Goal: Information Seeking & Learning: Learn about a topic

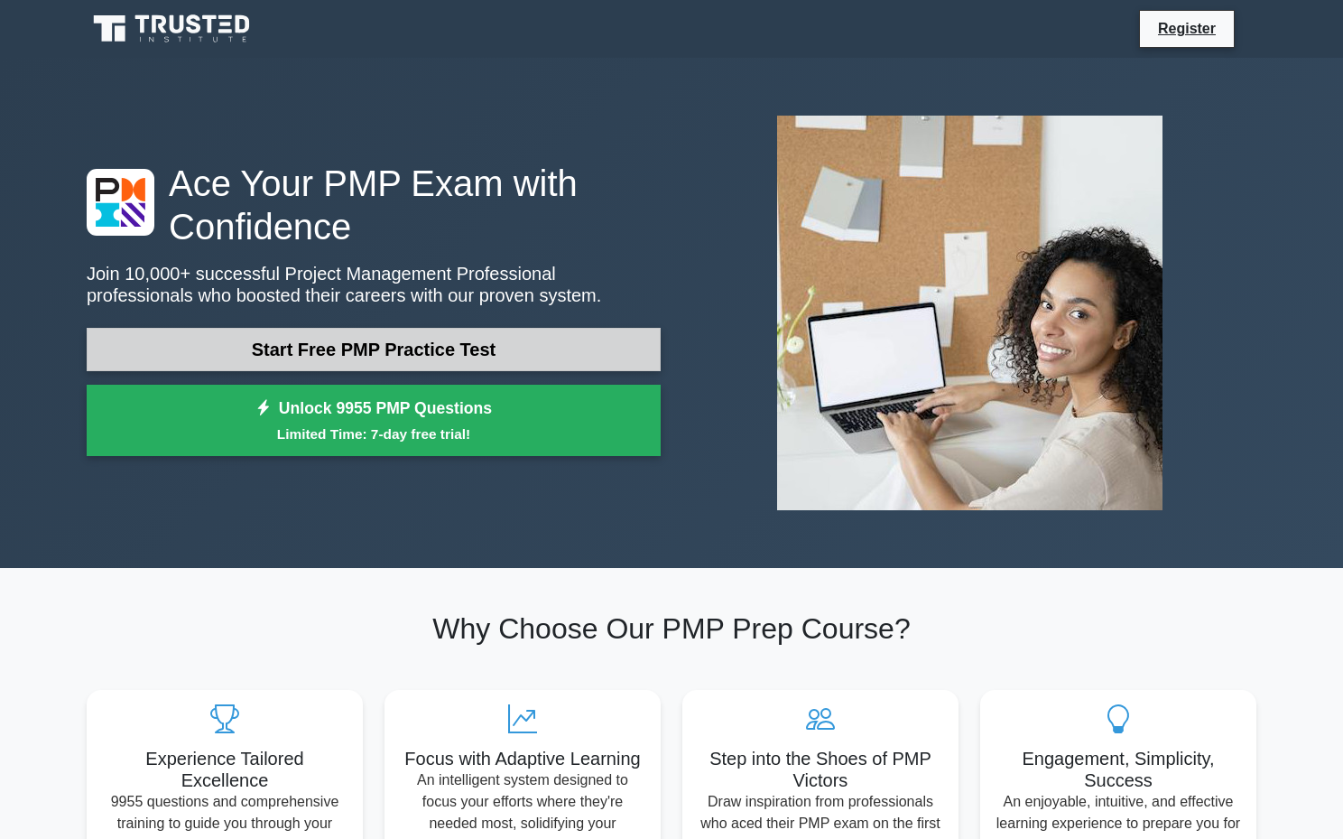
click at [593, 348] on link "Start Free PMP Practice Test" at bounding box center [374, 349] width 574 height 43
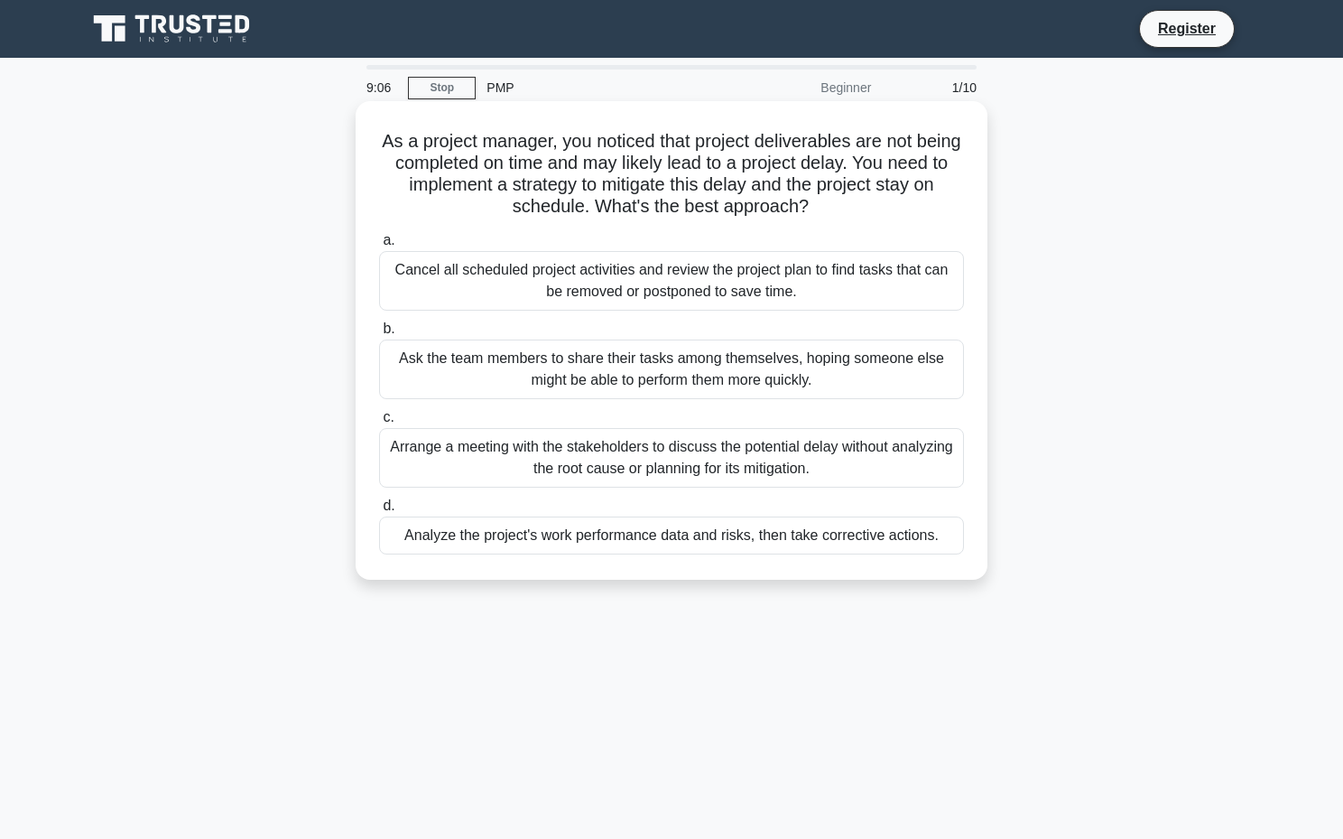
click at [735, 371] on div "Ask the team members to share their tasks among themselves, hoping someone else…" at bounding box center [671, 369] width 585 height 60
click at [379, 335] on input "b. Ask the team members to share their tasks among themselves, hoping someone e…" at bounding box center [379, 329] width 0 height 12
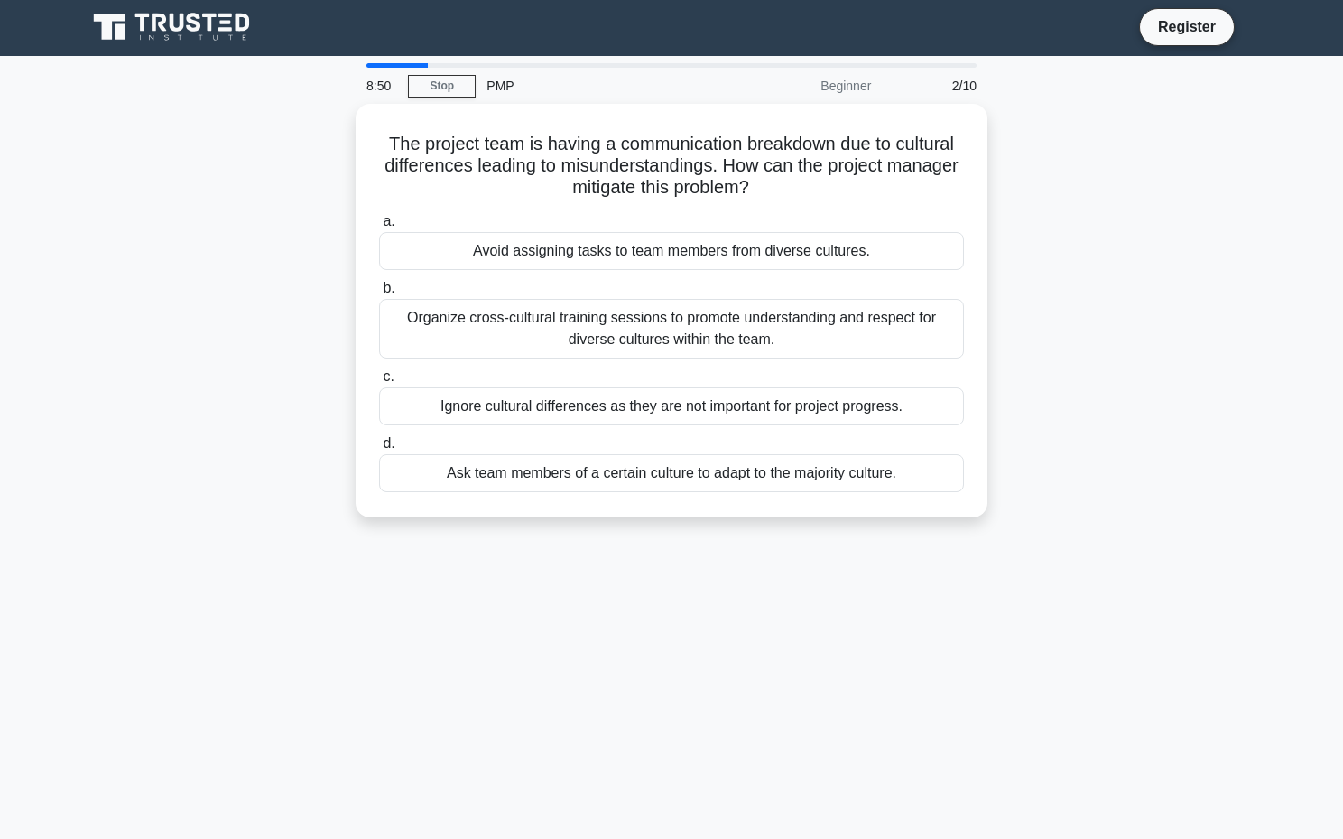
scroll to position [8, 0]
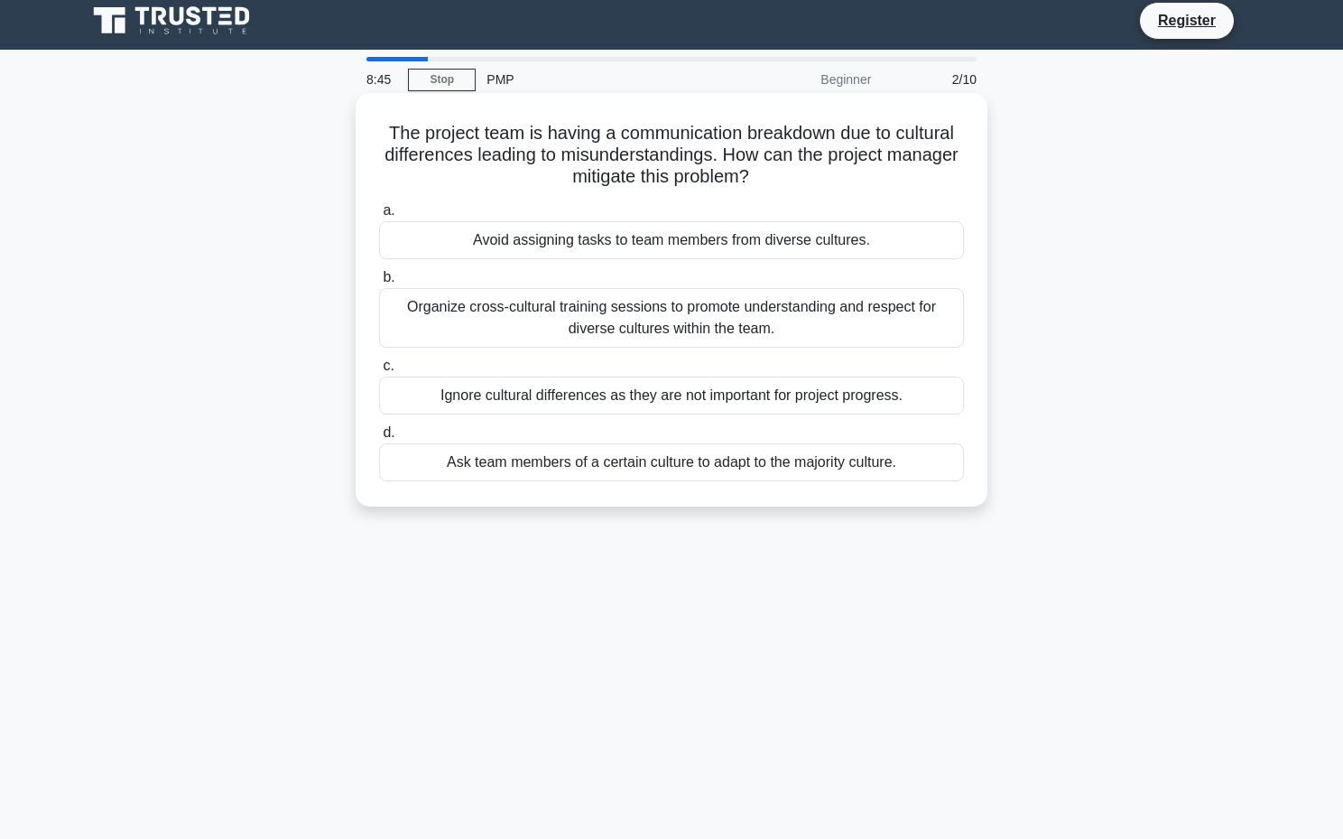
click at [757, 322] on div "Organize cross-cultural training sessions to promote understanding and respect …" at bounding box center [671, 318] width 585 height 60
click at [379, 283] on input "b. Organize cross-cultural training sessions to promote understanding and respe…" at bounding box center [379, 278] width 0 height 12
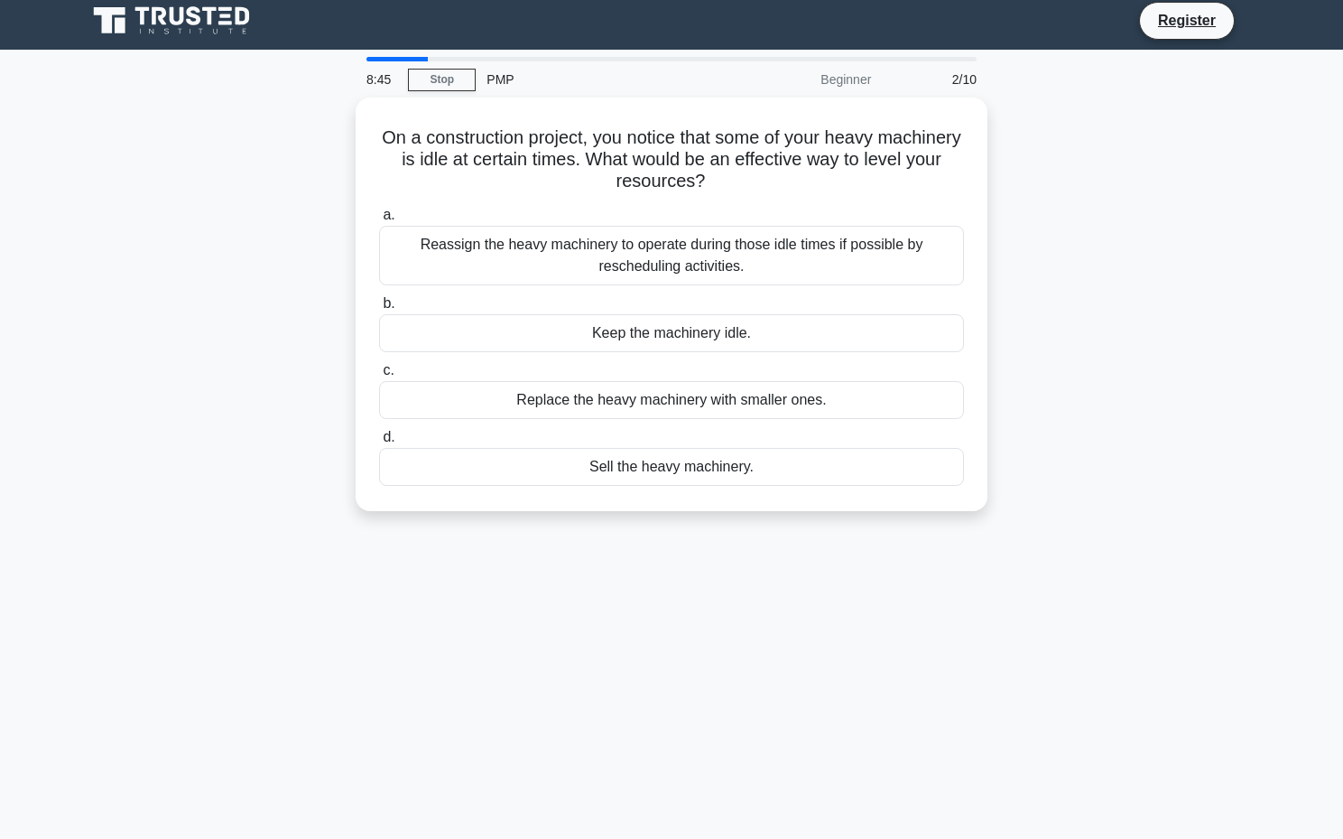
scroll to position [0, 0]
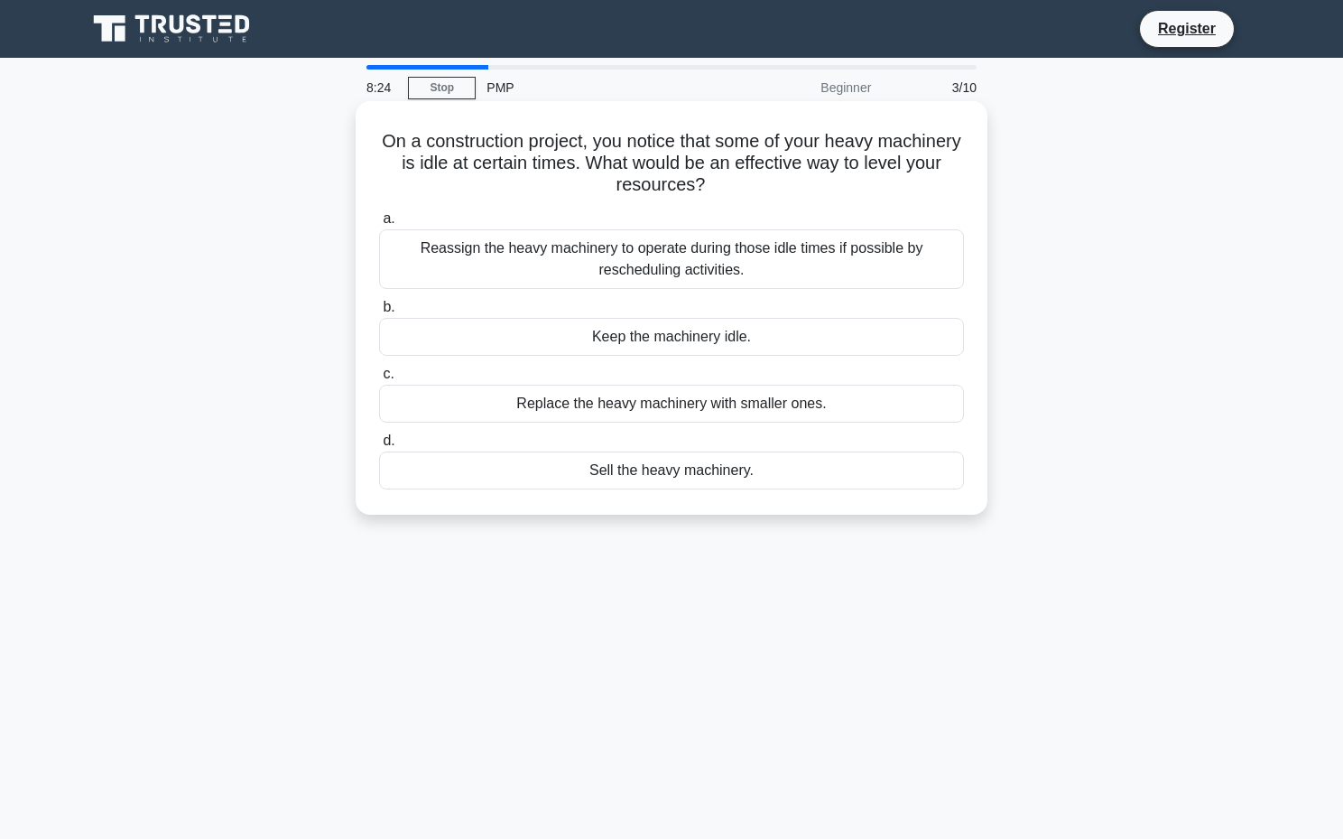
click at [836, 263] on div "Reassign the heavy machinery to operate during those idle times if possible by …" at bounding box center [671, 259] width 585 height 60
click at [379, 225] on input "a. Reassign the heavy machinery to operate during those idle times if possible …" at bounding box center [379, 219] width 0 height 12
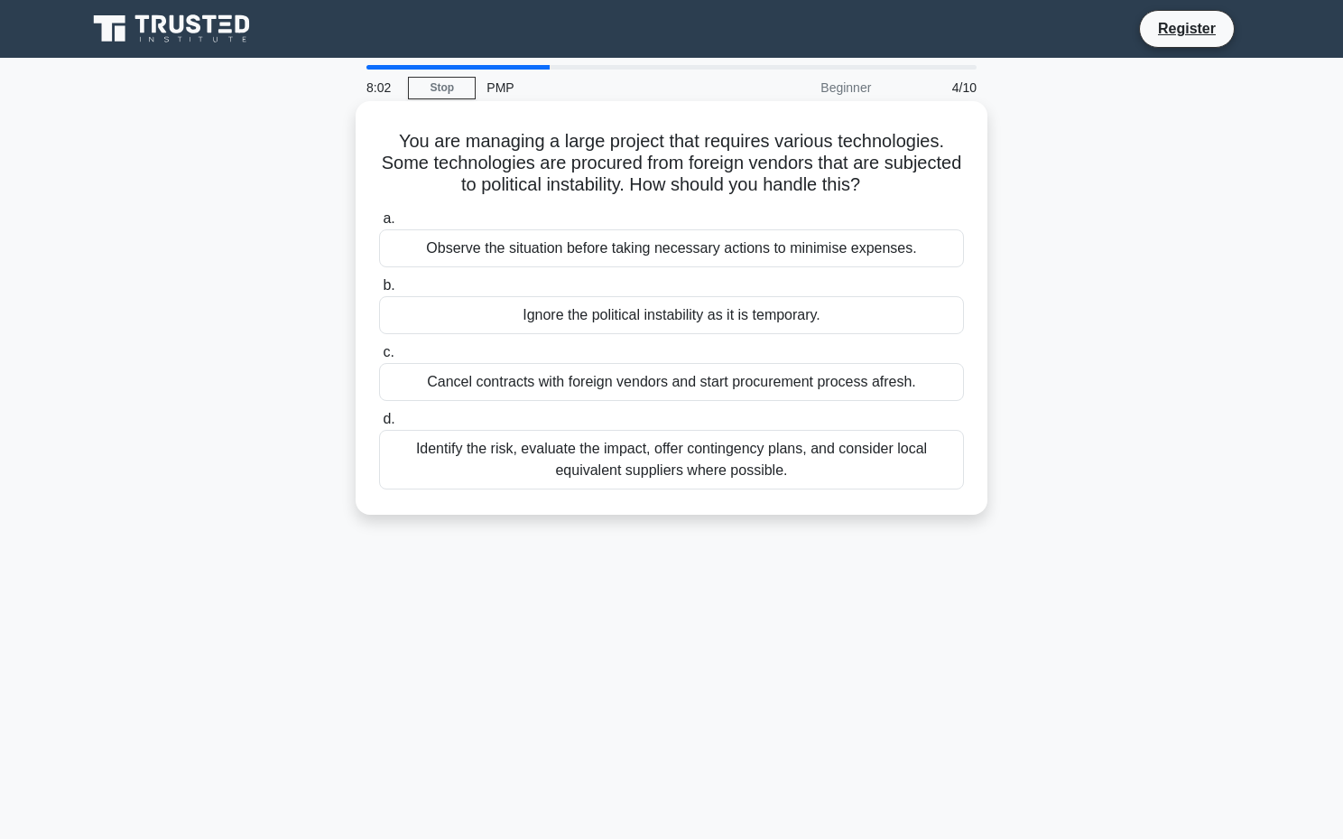
click at [610, 460] on div "Identify the risk, evaluate the impact, offer contingency plans, and consider l…" at bounding box center [671, 460] width 585 height 60
click at [379, 425] on input "d. Identify the risk, evaluate the impact, offer contingency plans, and conside…" at bounding box center [379, 419] width 0 height 12
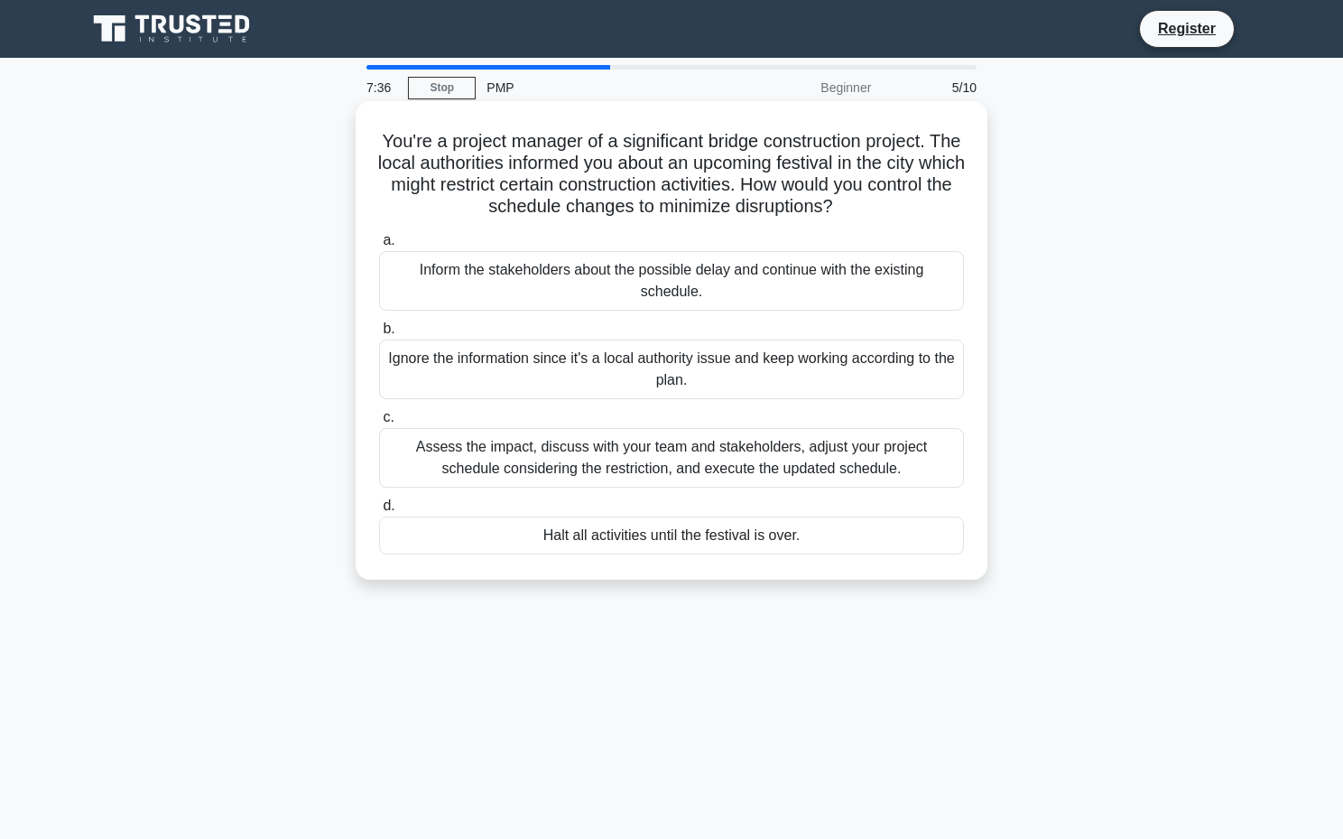
click at [864, 461] on div "Assess the impact, discuss with your team and stakeholders, adjust your project…" at bounding box center [671, 458] width 585 height 60
click at [379, 423] on input "c. Assess the impact, discuss with your team and stakeholders, adjust your proj…" at bounding box center [379, 418] width 0 height 12
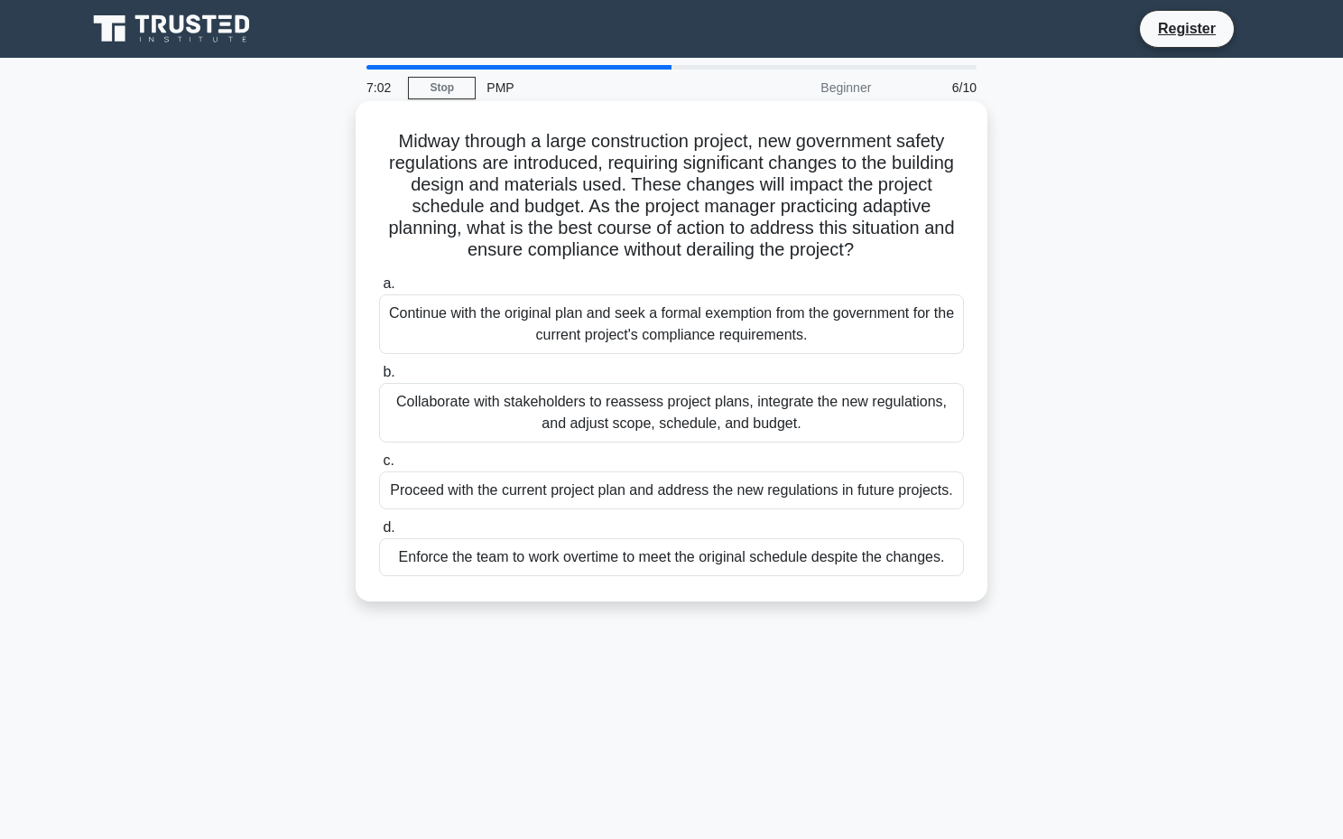
click at [859, 407] on div "Collaborate with stakeholders to reassess project plans, integrate the new regu…" at bounding box center [671, 413] width 585 height 60
click at [379, 378] on input "b. Collaborate with stakeholders to reassess project plans, integrate the new r…" at bounding box center [379, 373] width 0 height 12
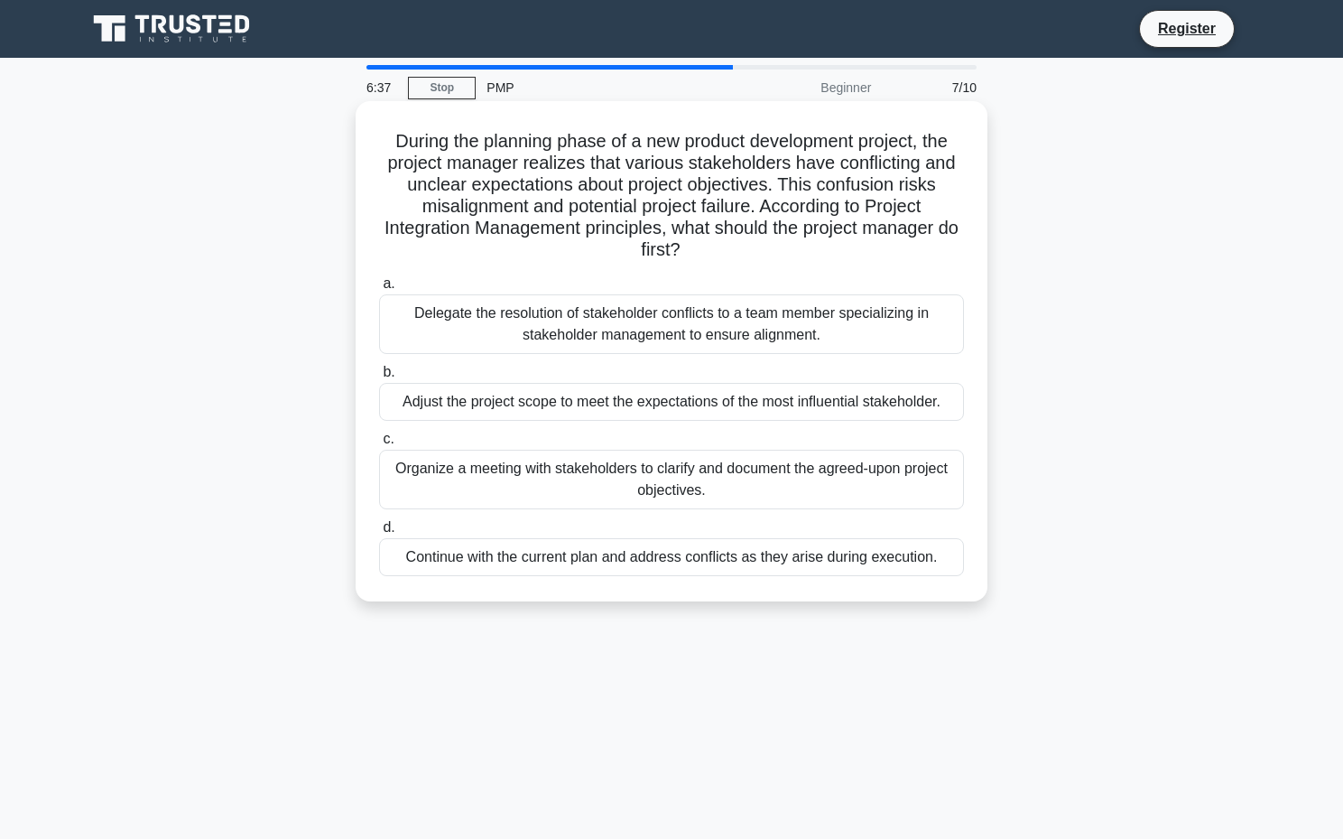
click at [787, 315] on div "Delegate the resolution of stakeholder conflicts to a team member specializing …" at bounding box center [671, 324] width 585 height 60
click at [379, 290] on input "a. Delegate the resolution of stakeholder conflicts to a team member specializi…" at bounding box center [379, 284] width 0 height 12
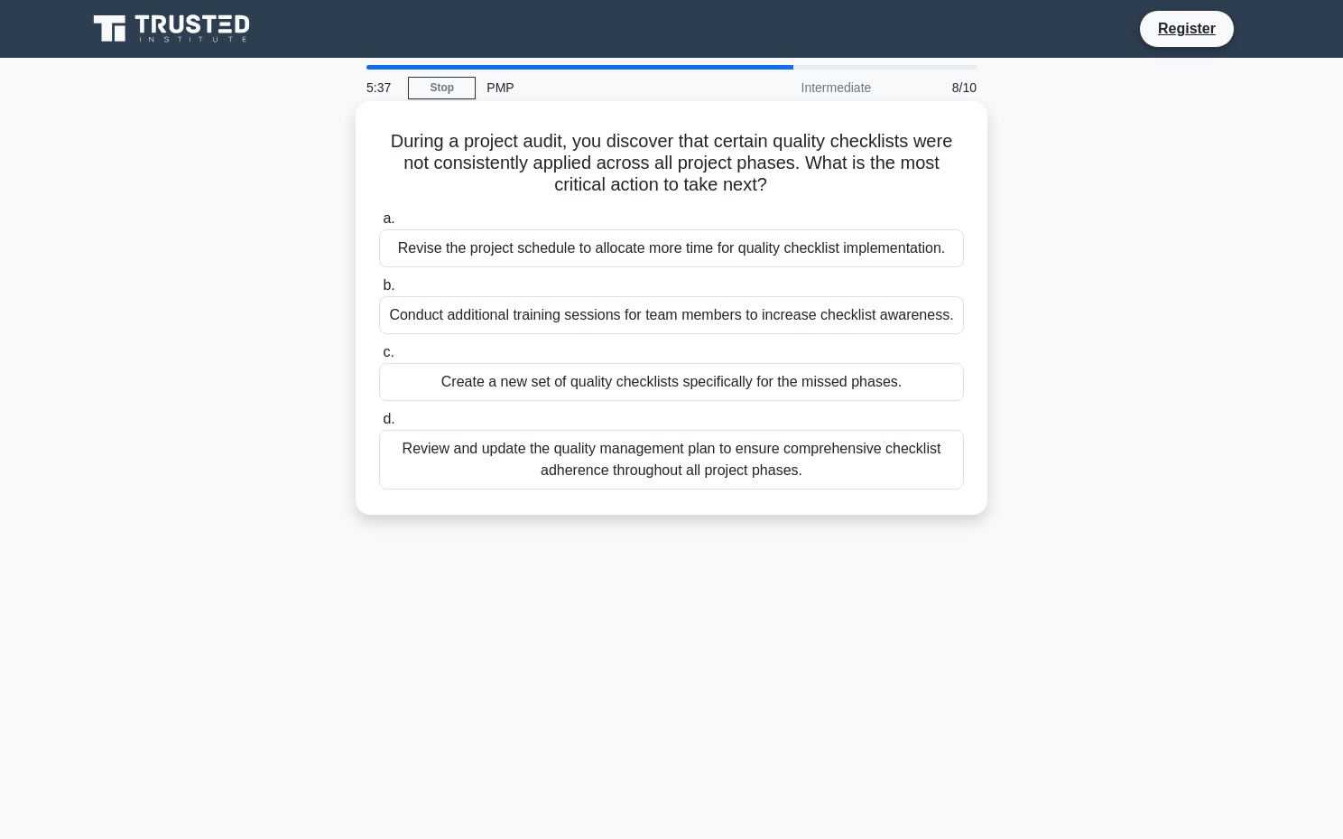
click at [897, 473] on div "Review and update the quality management plan to ensure comprehensive checklist…" at bounding box center [671, 460] width 585 height 60
click at [379, 425] on input "d. Review and update the quality management plan to ensure comprehensive checkl…" at bounding box center [379, 419] width 0 height 12
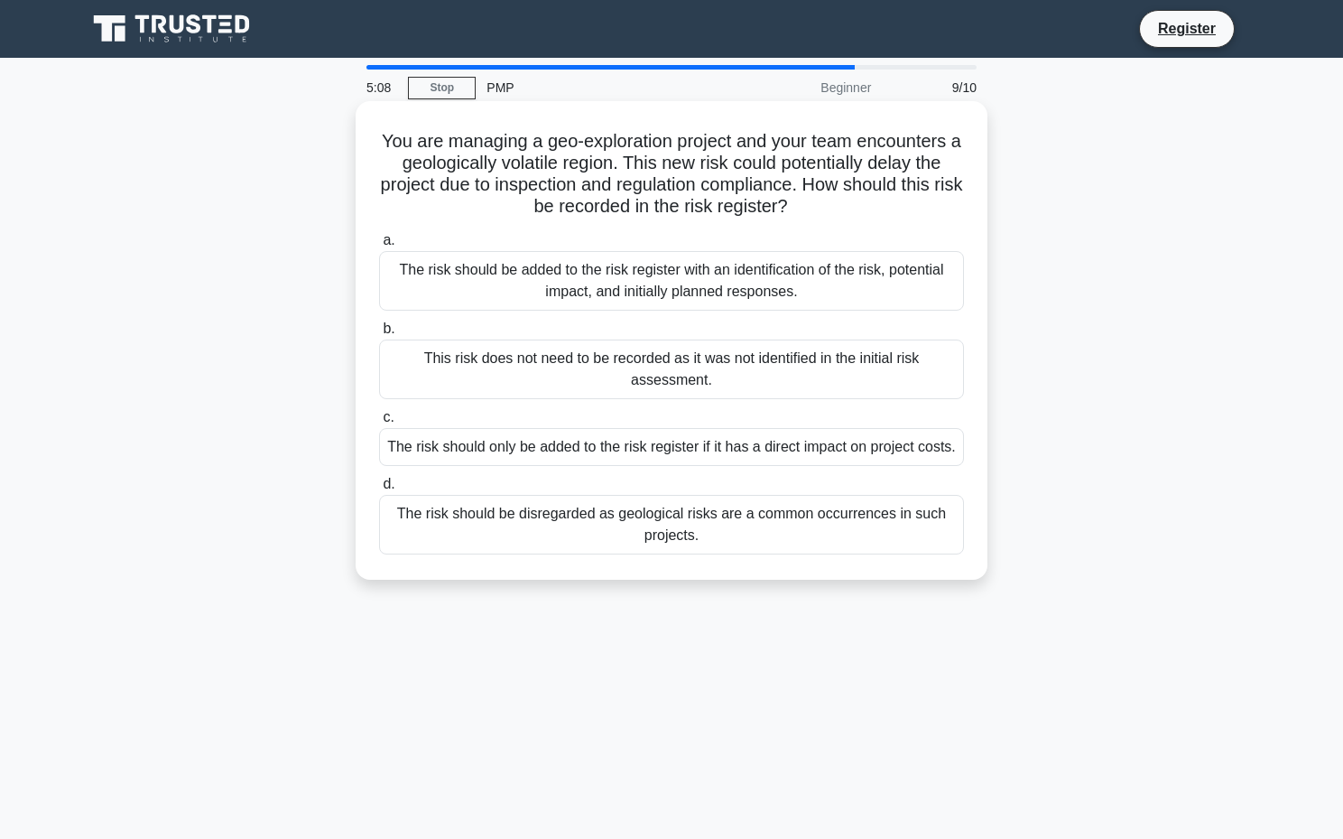
click at [818, 282] on div "The risk should be added to the risk register with an identification of the ris…" at bounding box center [671, 281] width 585 height 60
click at [379, 246] on input "a. The risk should be added to the risk register with an identification of the …" at bounding box center [379, 241] width 0 height 12
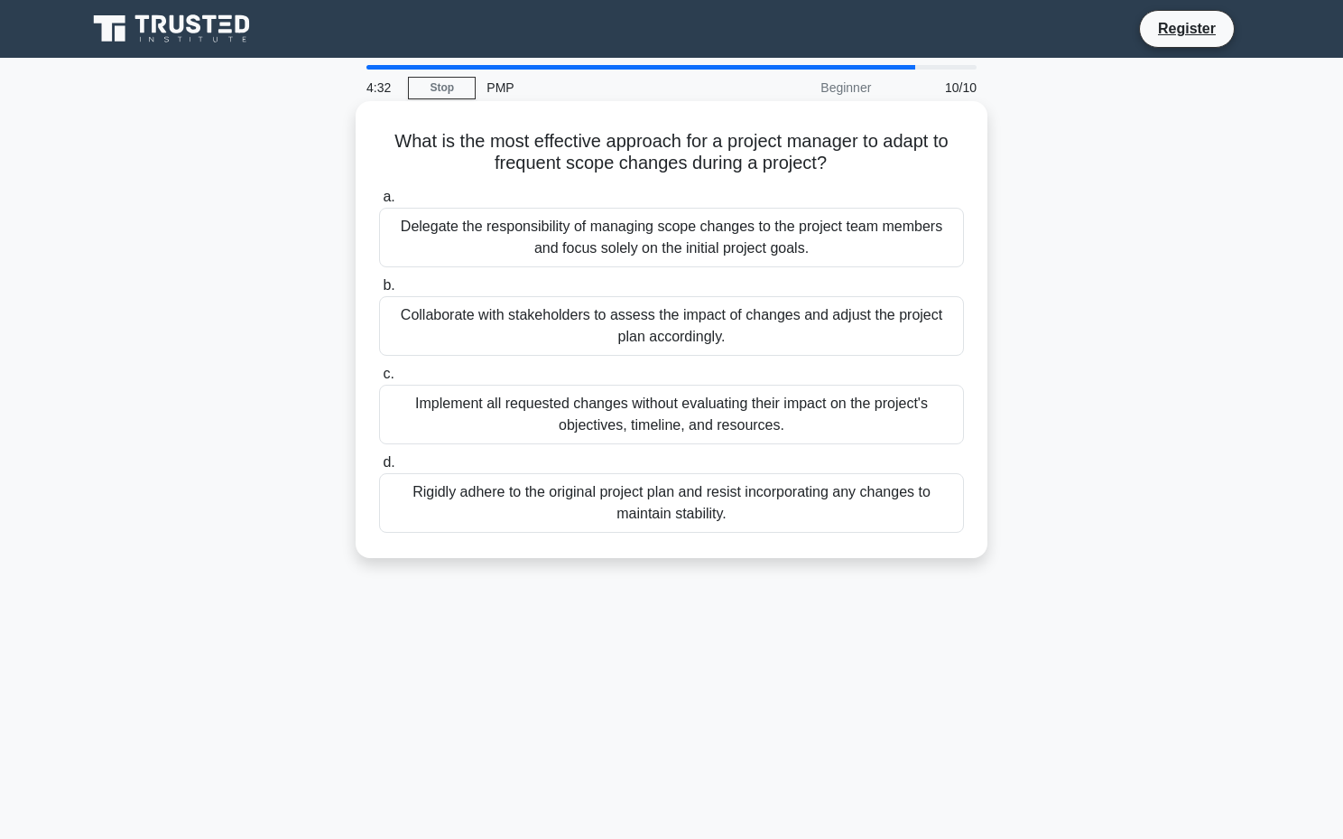
click at [779, 346] on div "Collaborate with stakeholders to assess the impact of changes and adjust the pr…" at bounding box center [671, 326] width 585 height 60
click at [379, 292] on input "b. Collaborate with stakeholders to assess the impact of changes and adjust the…" at bounding box center [379, 286] width 0 height 12
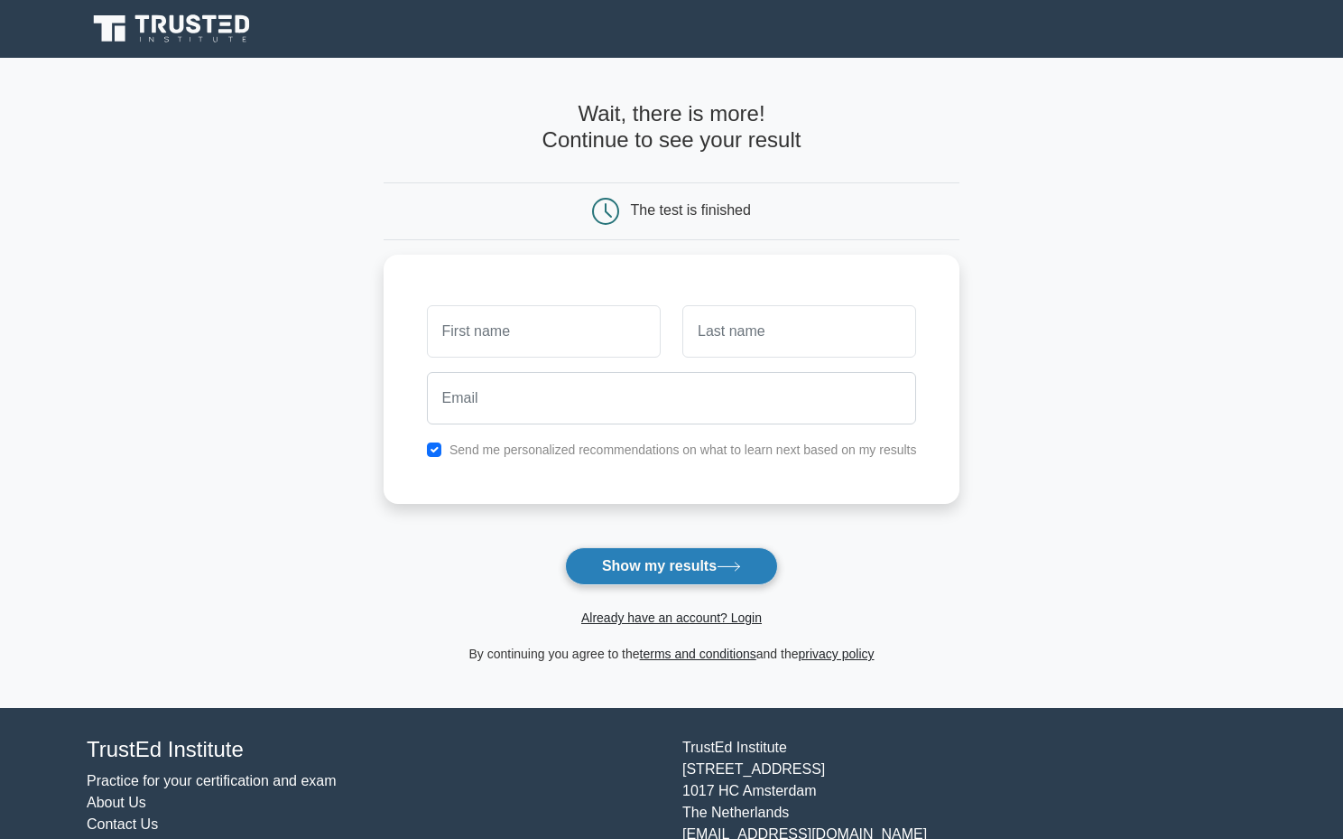
click at [639, 566] on button "Show my results" at bounding box center [671, 566] width 213 height 38
click at [648, 566] on button "Show my results" at bounding box center [671, 566] width 213 height 38
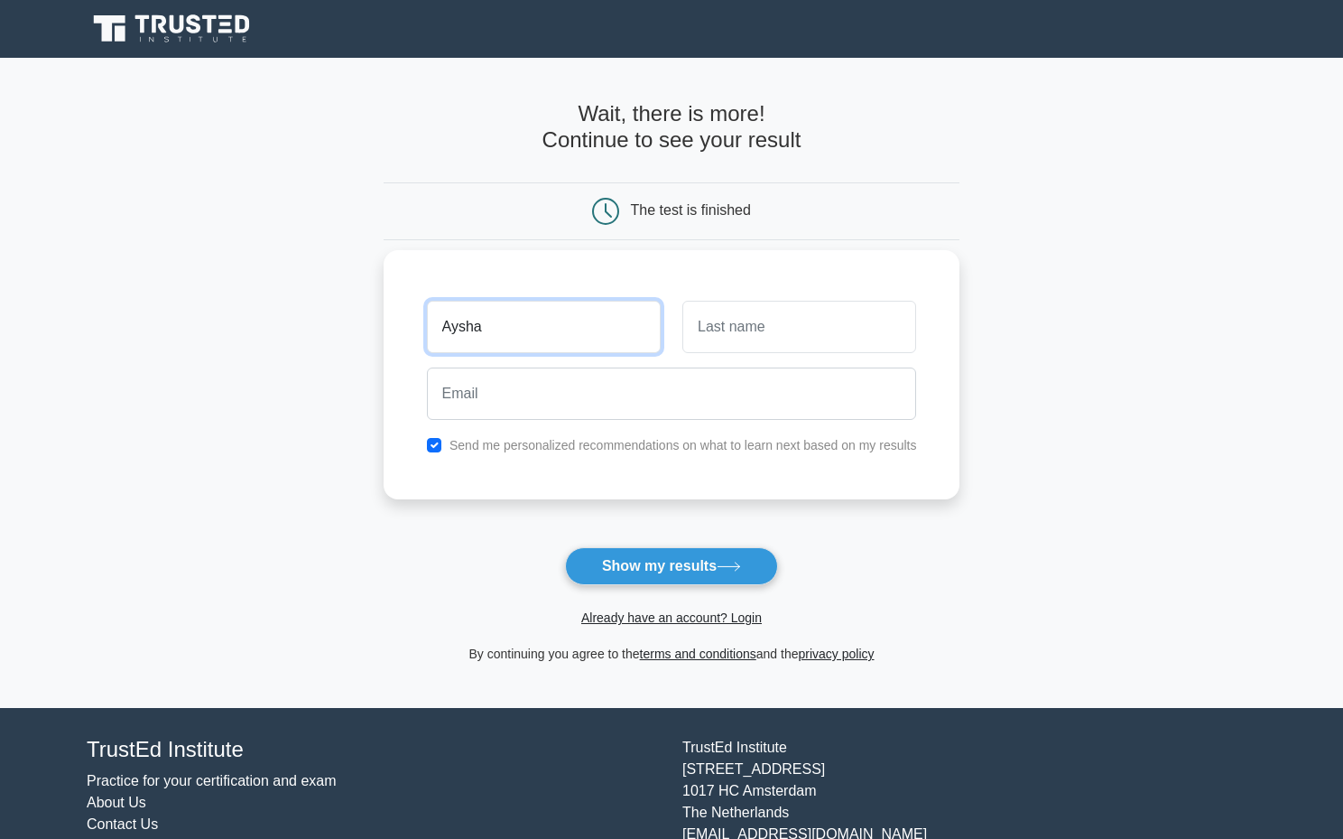
type input "Aysha"
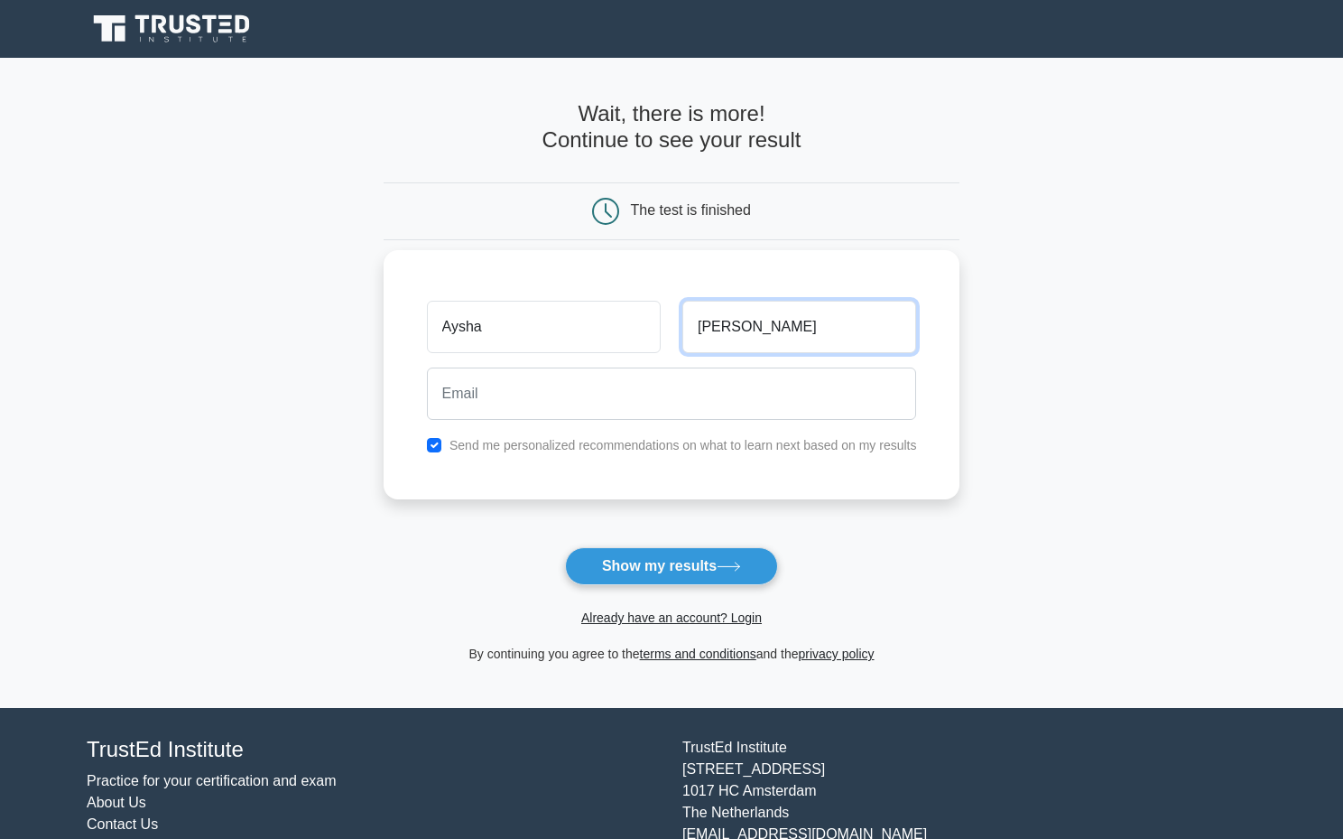
type input "Mohamed"
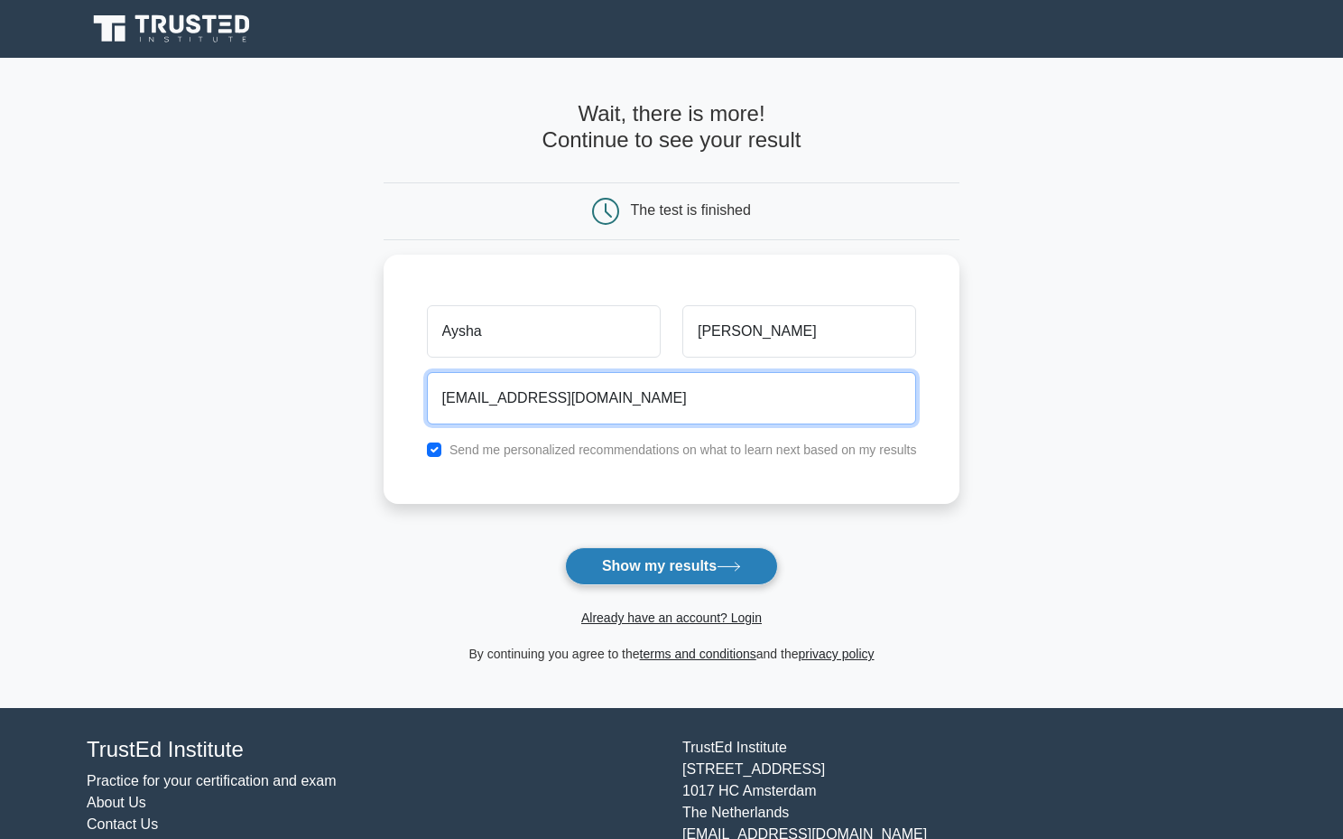
type input "aysha.5alid@hotmail.com"
click at [691, 561] on button "Show my results" at bounding box center [671, 566] width 213 height 38
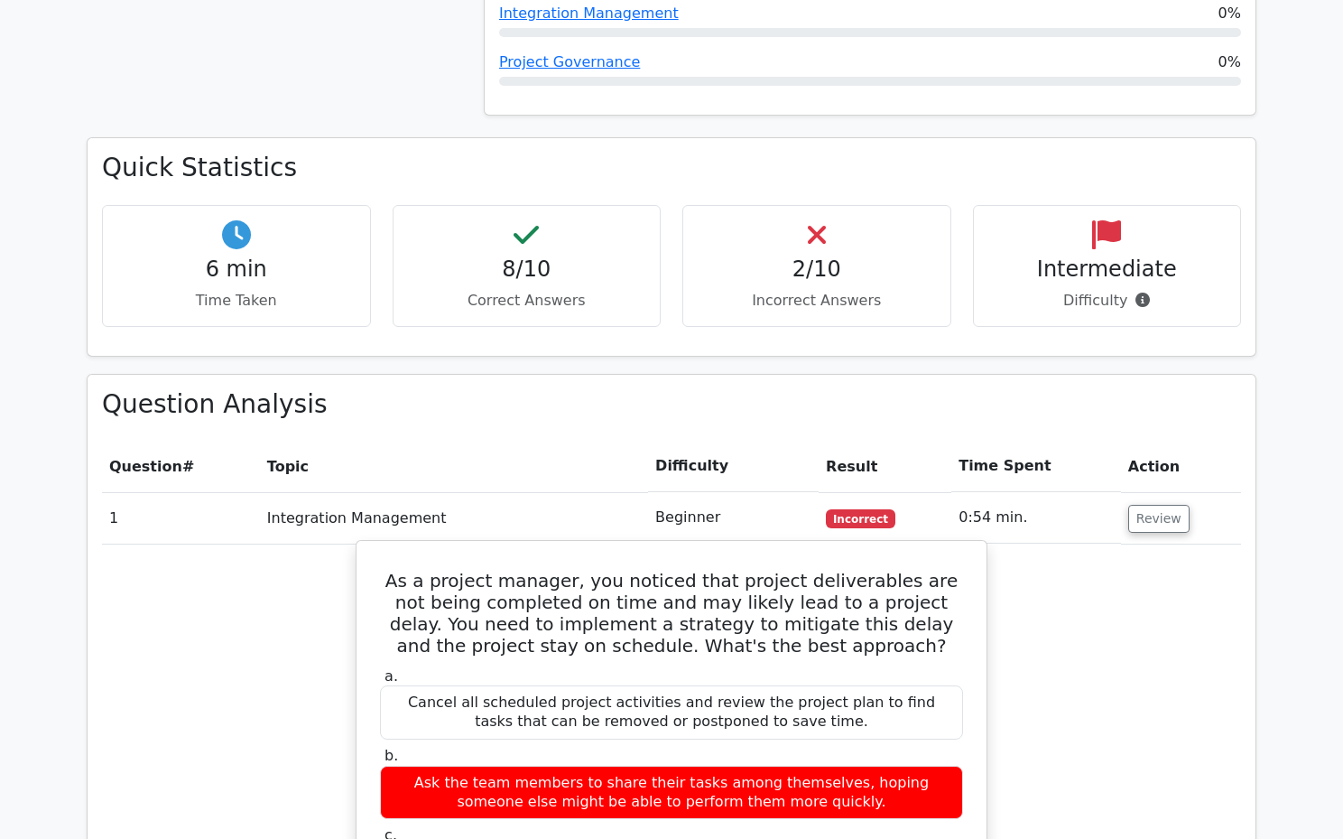
scroll to position [1091, 0]
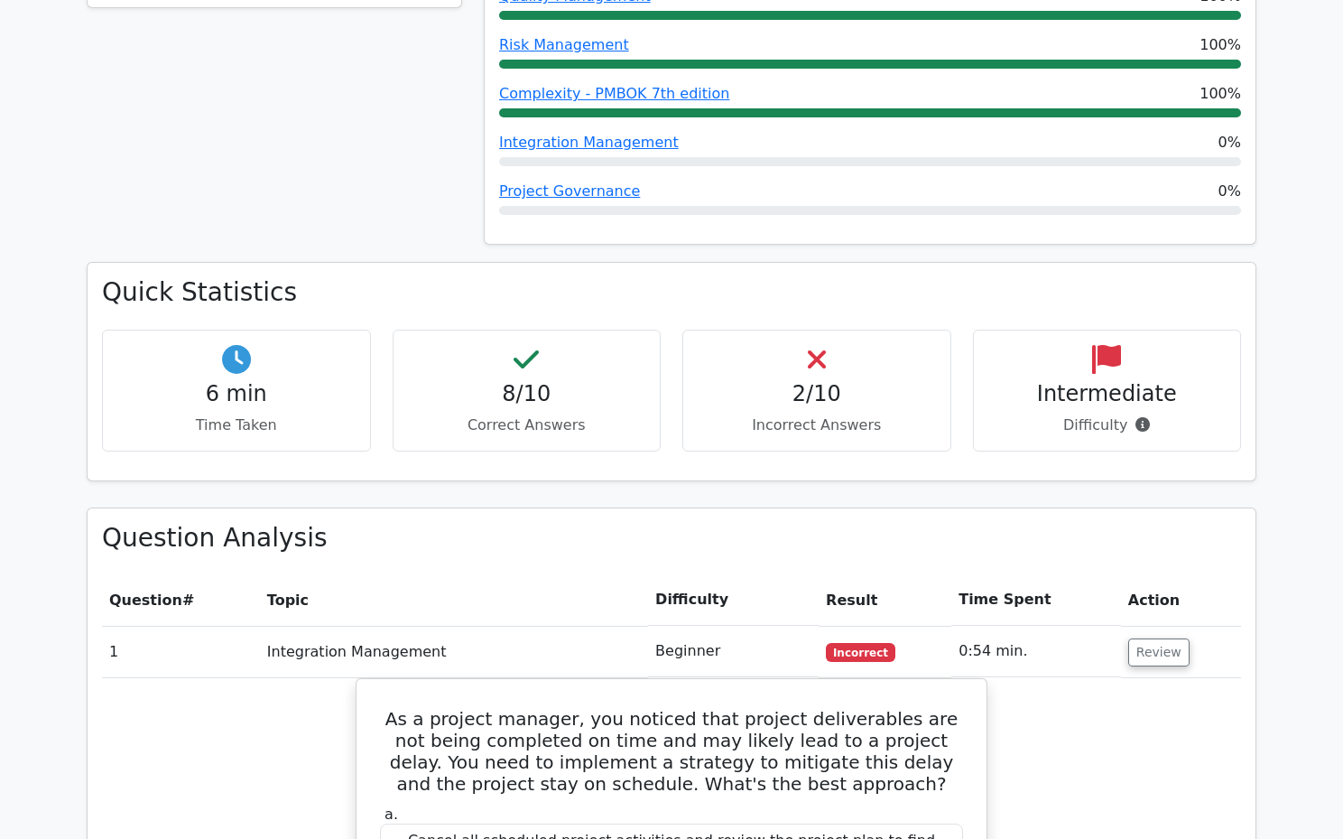
click at [826, 330] on div "2/10 Incorrect Answers" at bounding box center [817, 391] width 269 height 122
click at [823, 381] on h4 "2/10" at bounding box center [817, 394] width 238 height 26
click at [1124, 414] on p "Difficulty" at bounding box center [1108, 425] width 238 height 22
click at [1120, 345] on icon at bounding box center [1106, 359] width 29 height 29
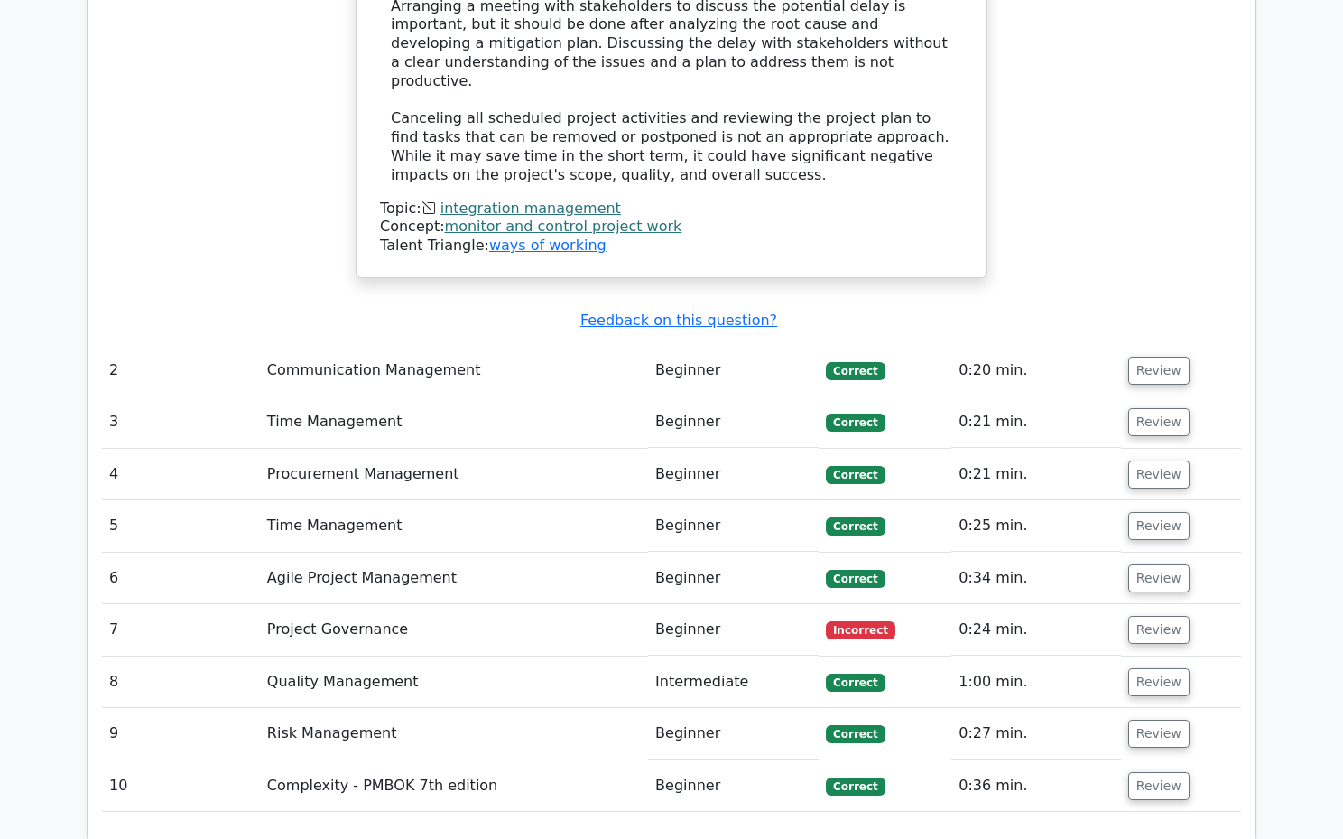
scroll to position [2482, 0]
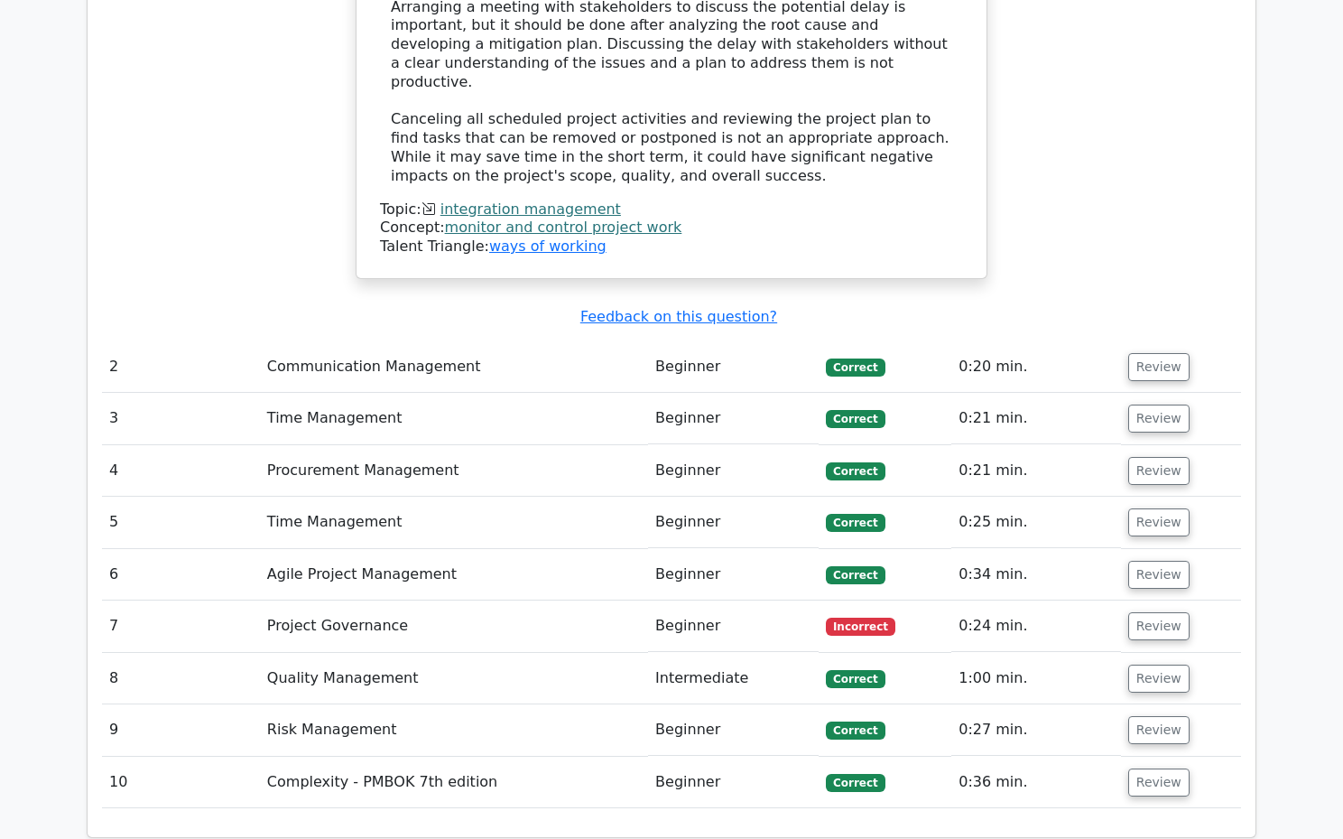
click at [823, 600] on td "Incorrect" at bounding box center [885, 625] width 133 height 51
click at [376, 600] on td "Project Governance" at bounding box center [454, 625] width 388 height 51
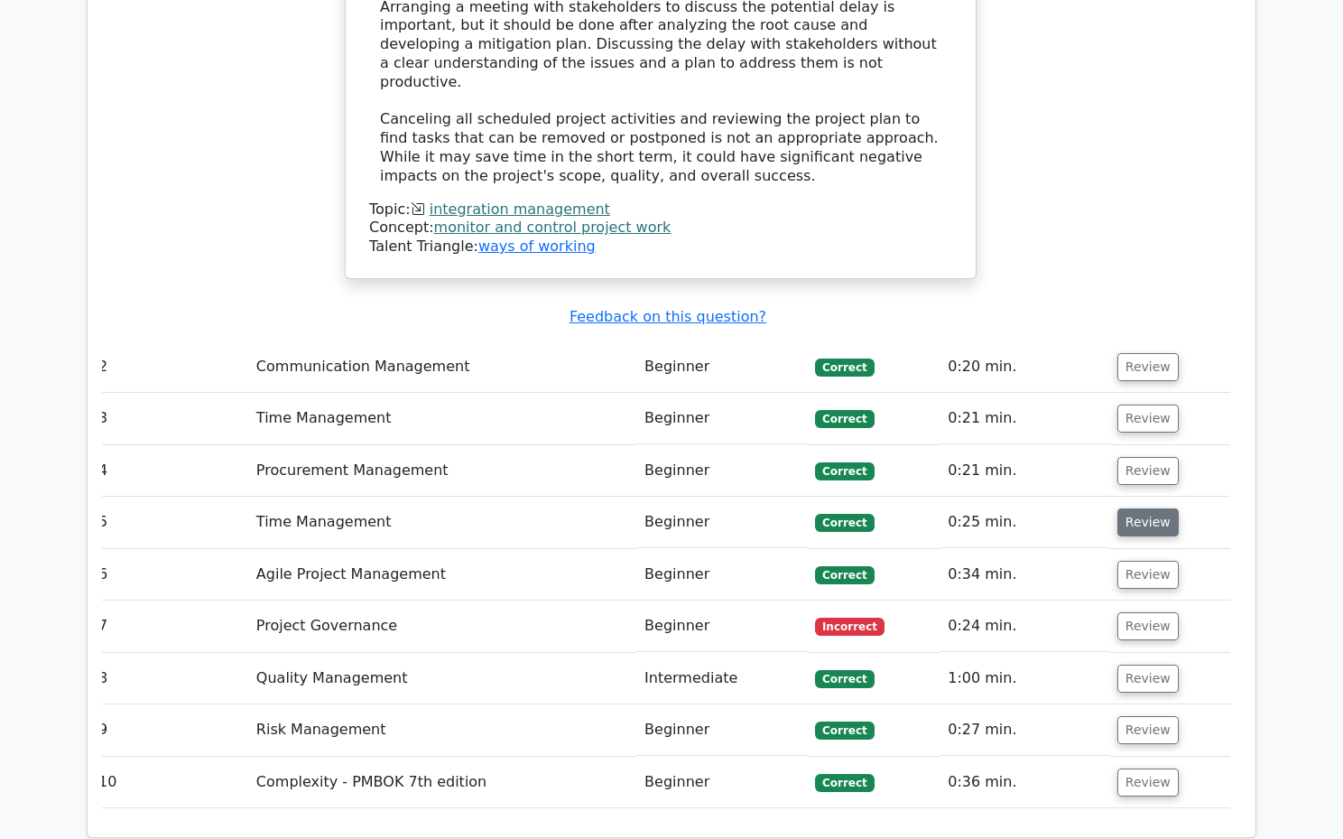
scroll to position [0, 11]
click at [1136, 612] on button "Review" at bounding box center [1148, 626] width 61 height 28
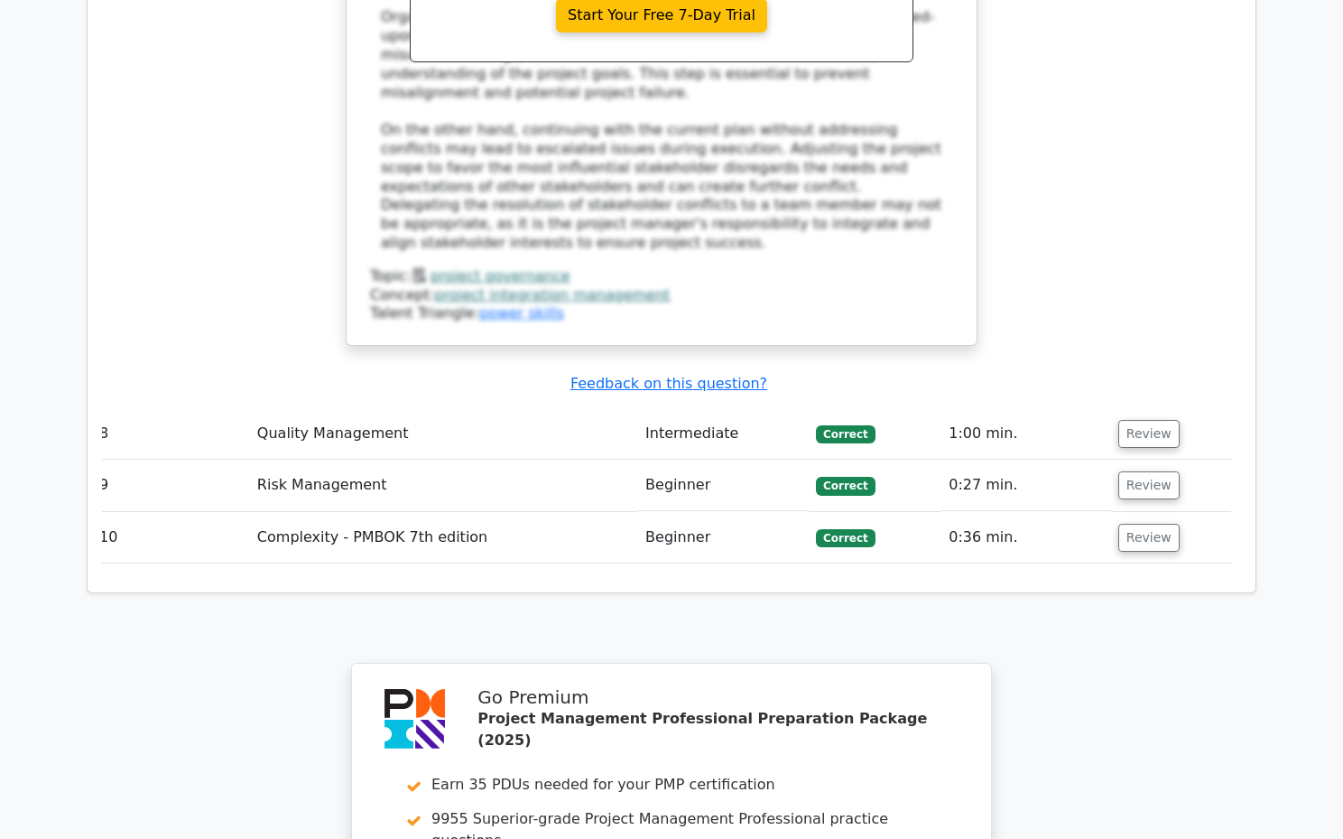
scroll to position [4178, 0]
